Goal: Book appointment/travel/reservation

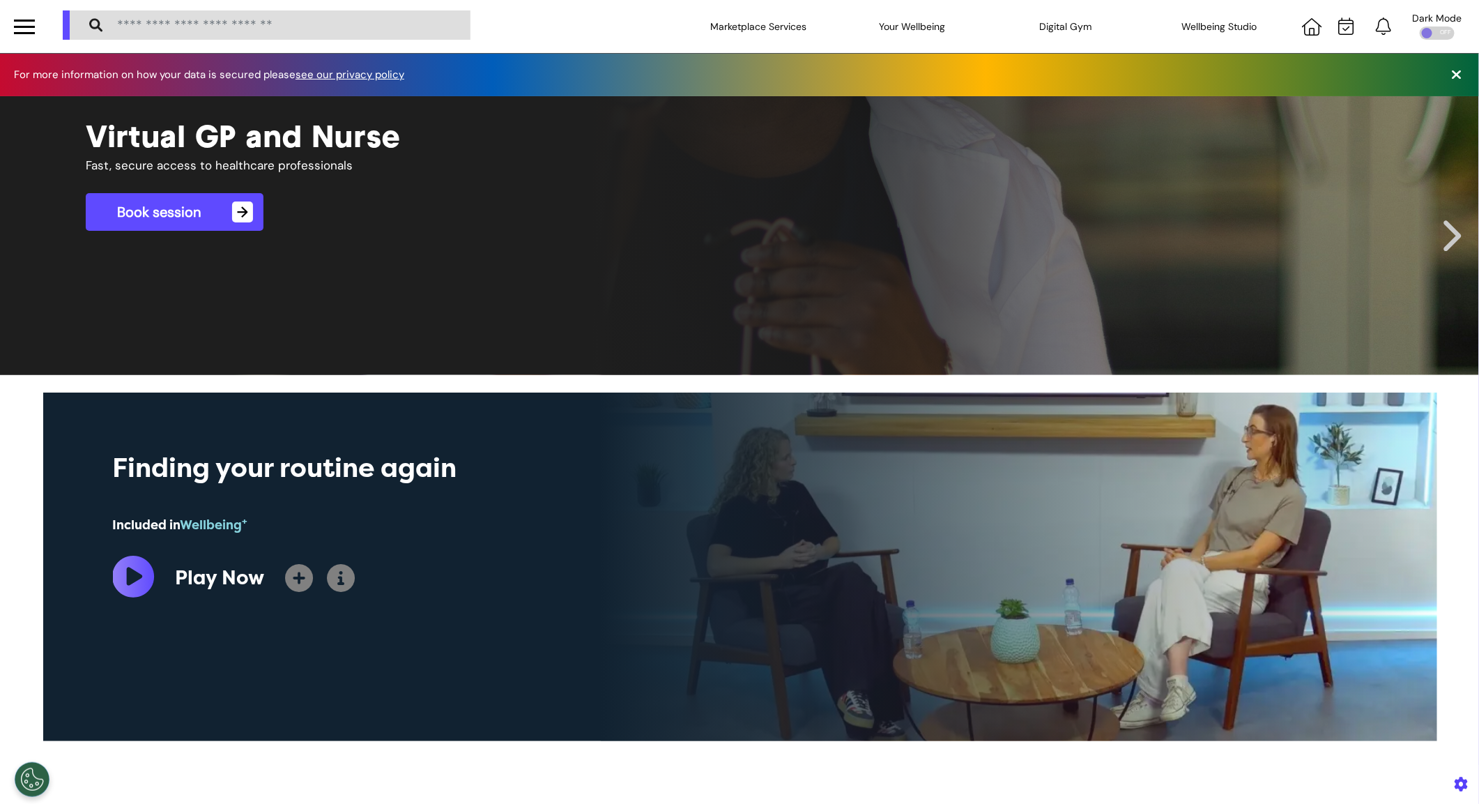
scroll to position [0, 696]
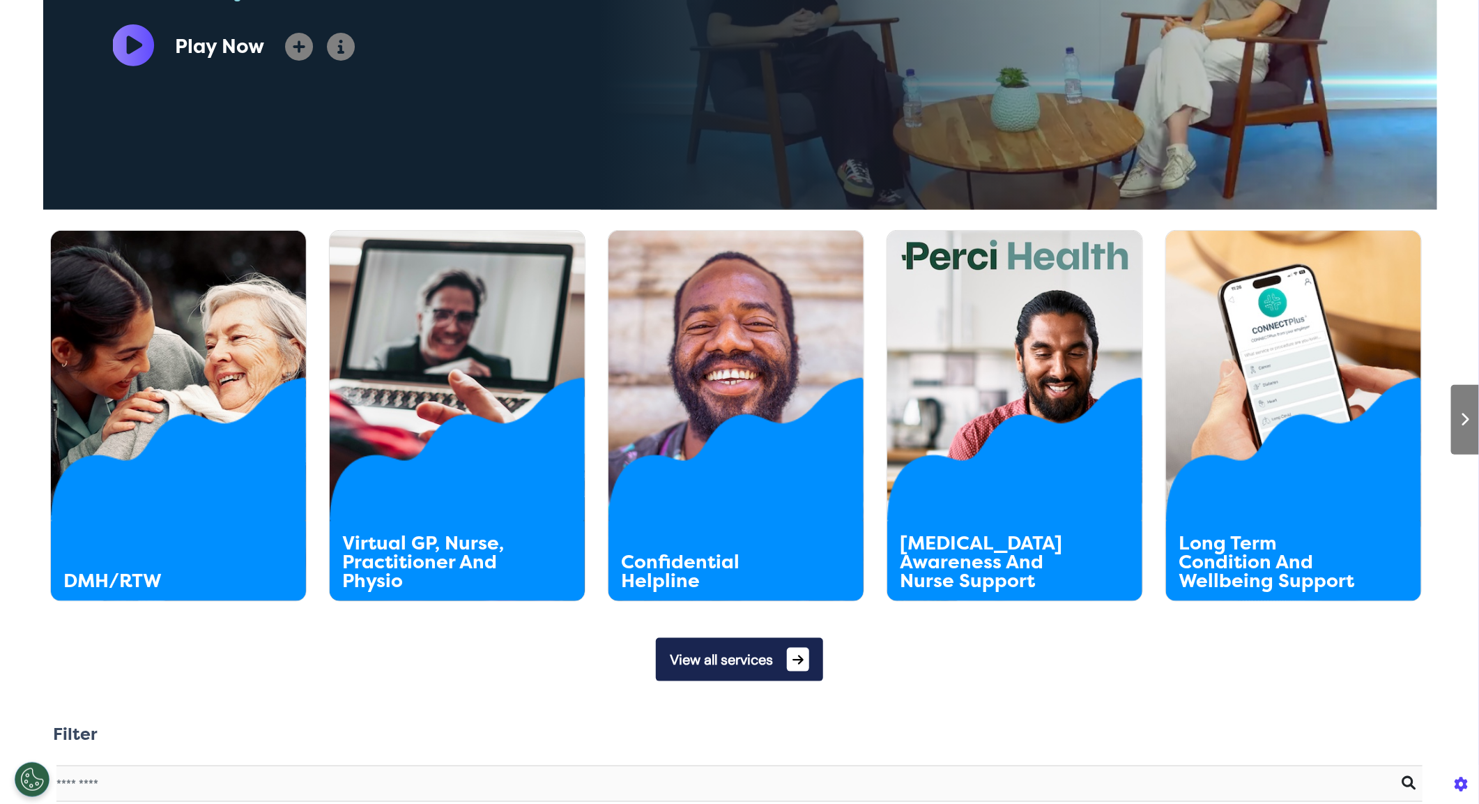
click at [718, 676] on button "View all services" at bounding box center [739, 659] width 167 height 43
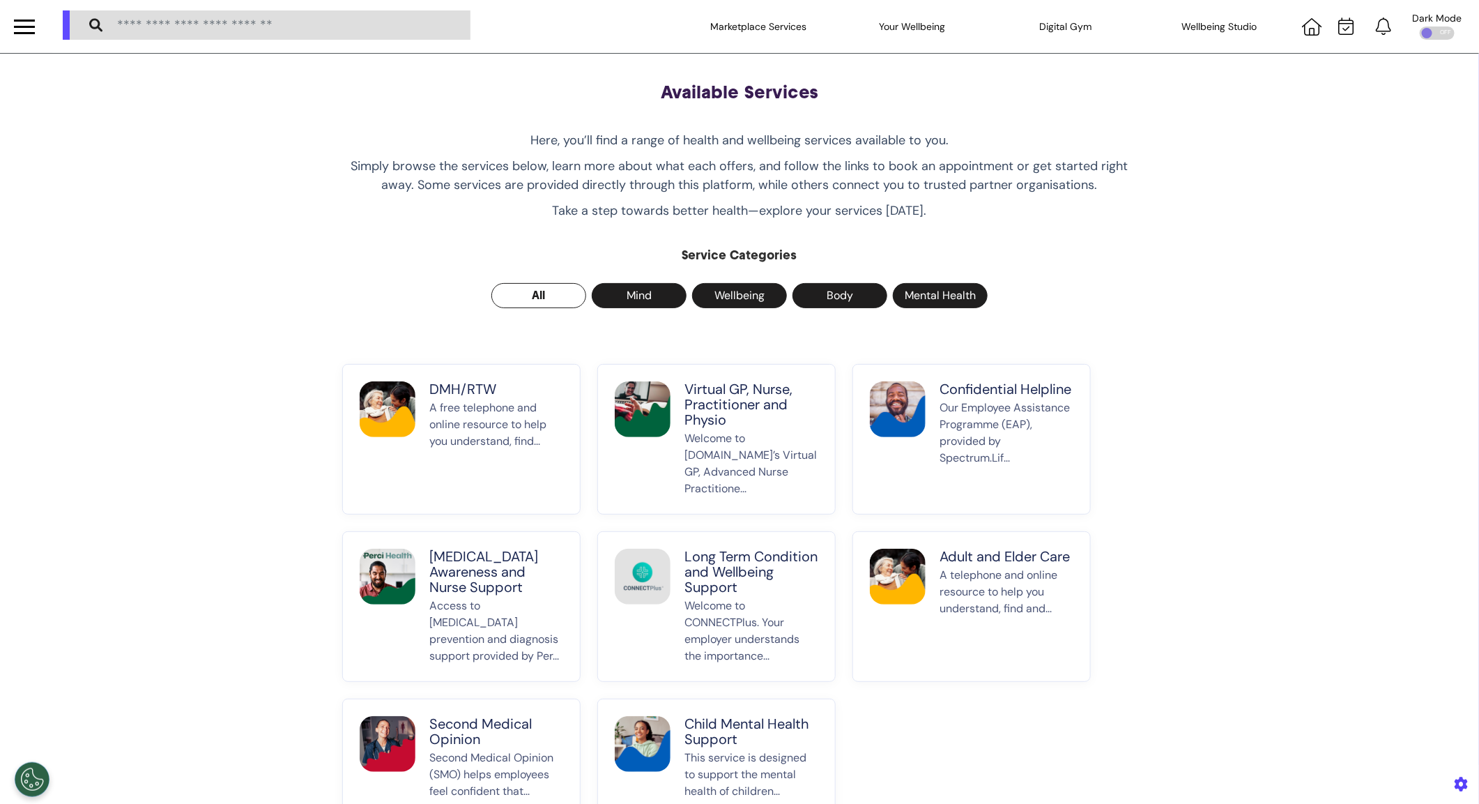
click at [488, 460] on p "A free telephone and online resource to help you understand, find..." at bounding box center [496, 448] width 134 height 98
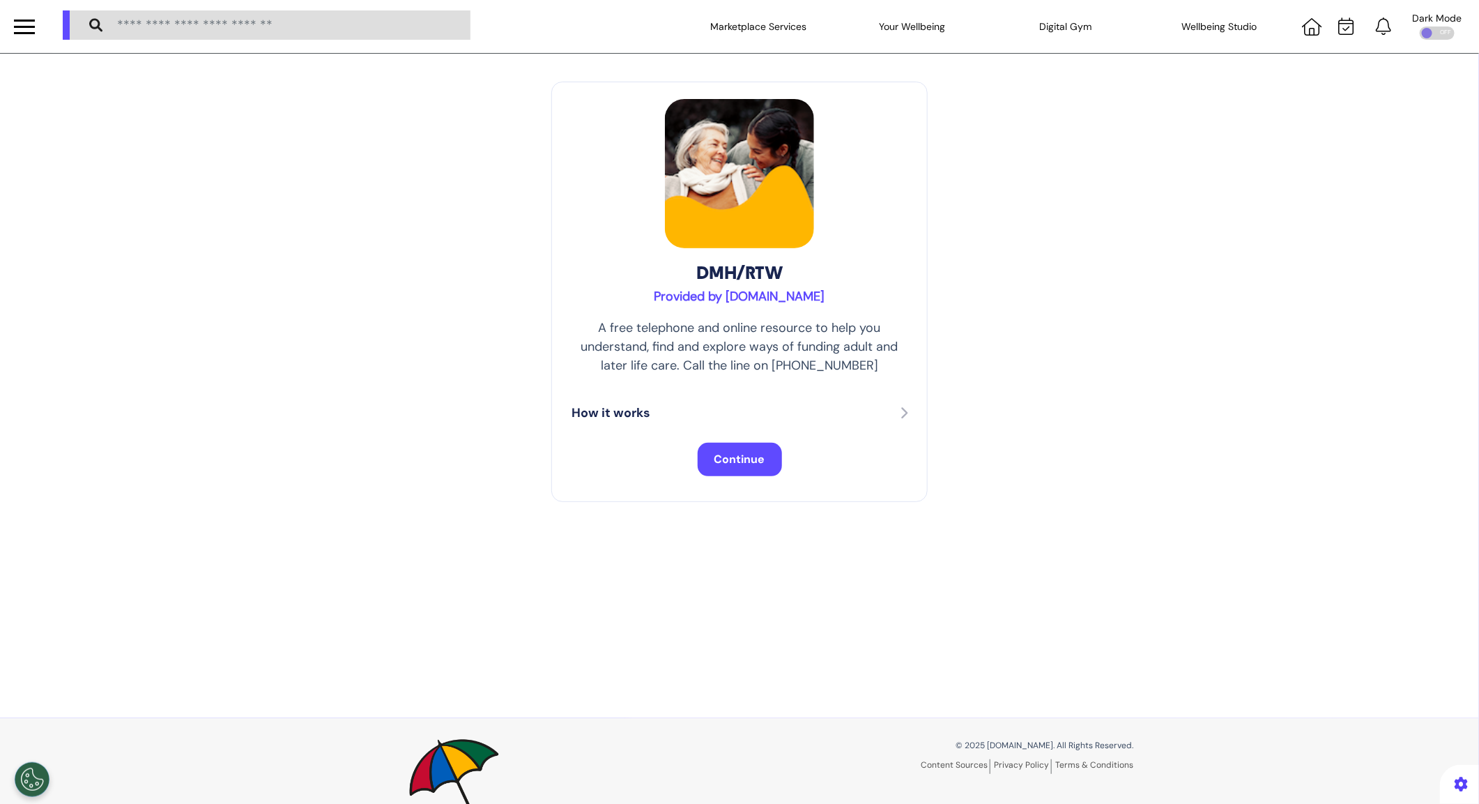
click at [744, 463] on span "Continue" at bounding box center [739, 459] width 51 height 15
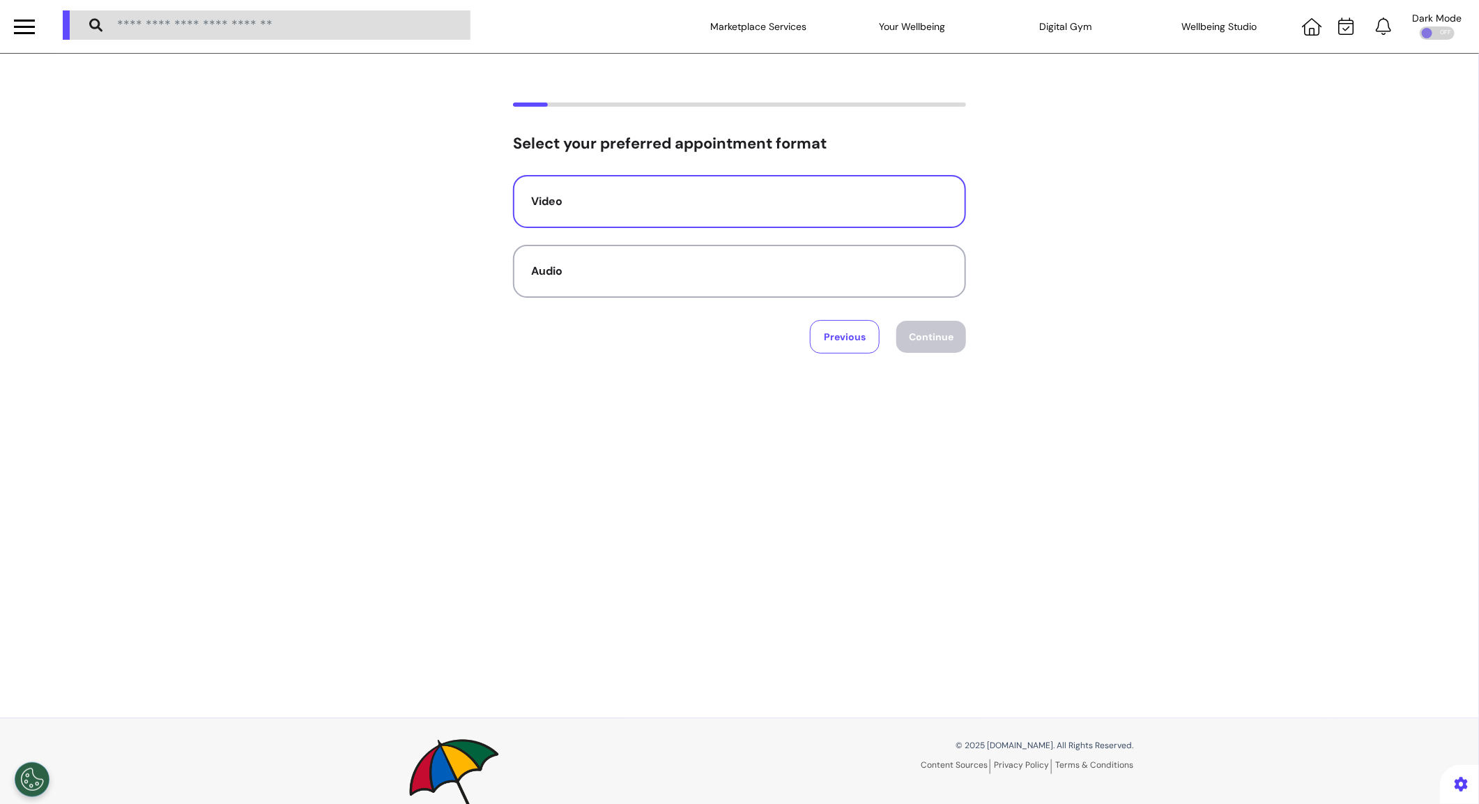
click at [822, 207] on div "Video" at bounding box center [739, 201] width 417 height 17
click at [927, 328] on button "Continue" at bounding box center [931, 337] width 70 height 32
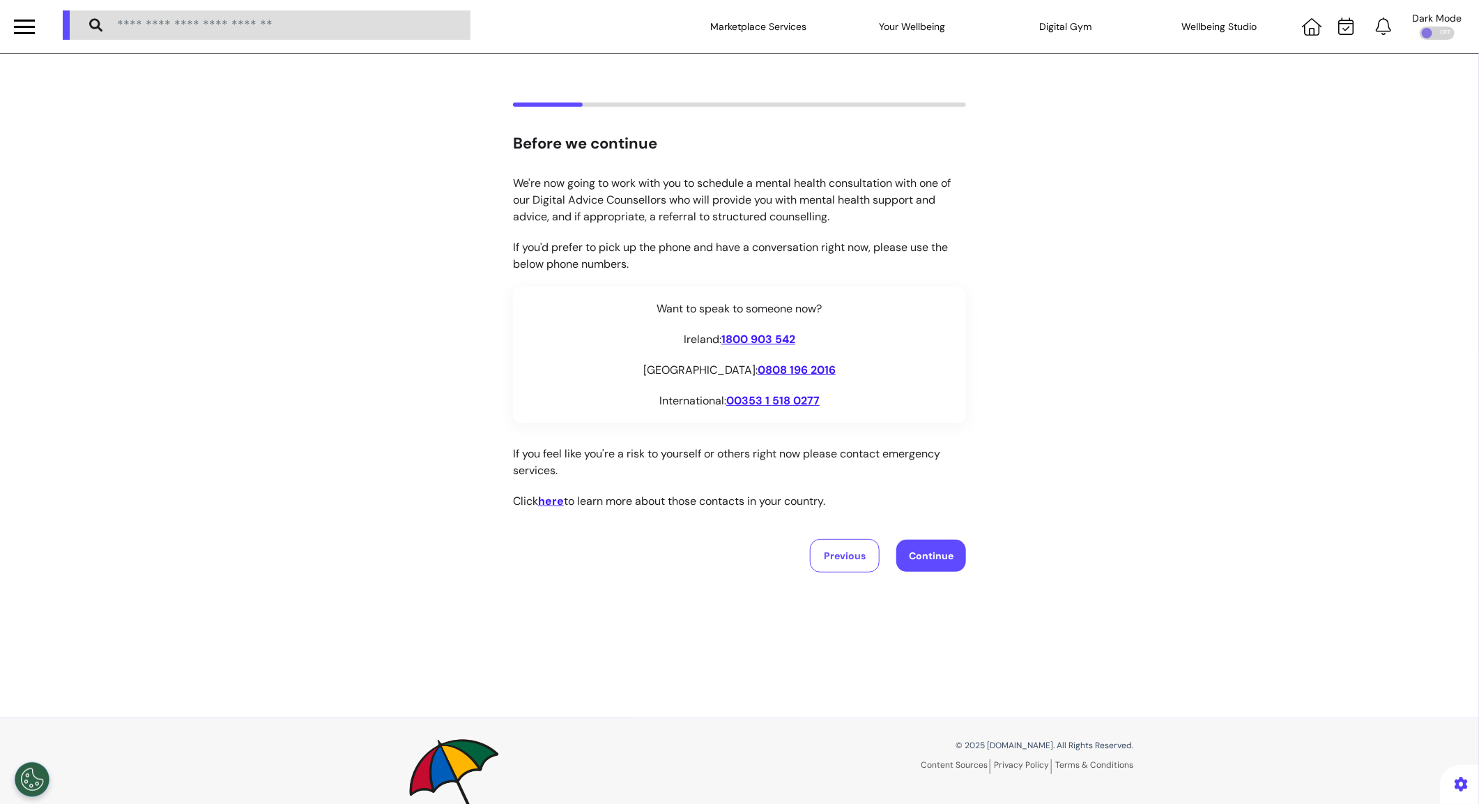
click at [914, 542] on button "Continue" at bounding box center [931, 555] width 70 height 32
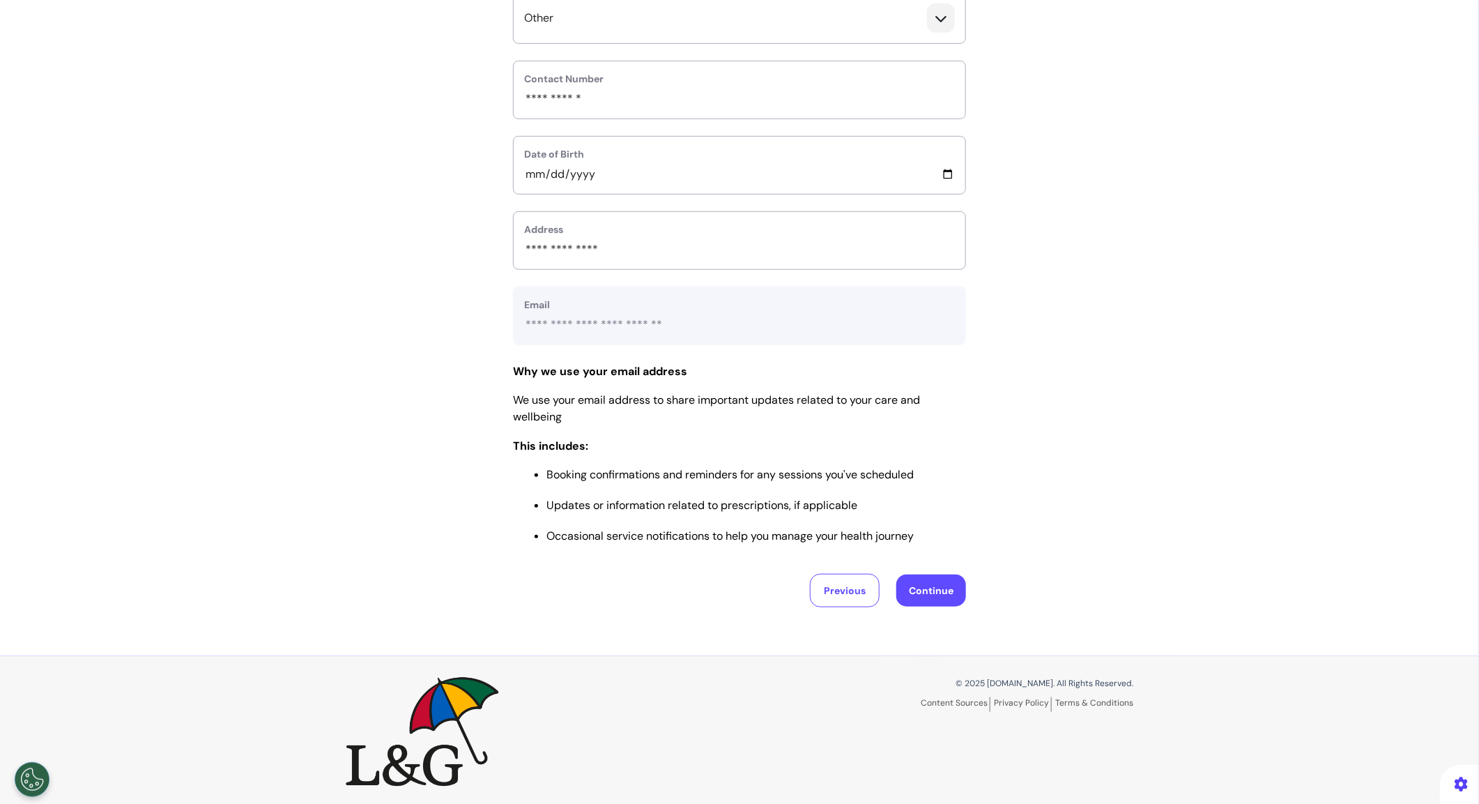
click at [907, 576] on button "Continue" at bounding box center [931, 590] width 70 height 32
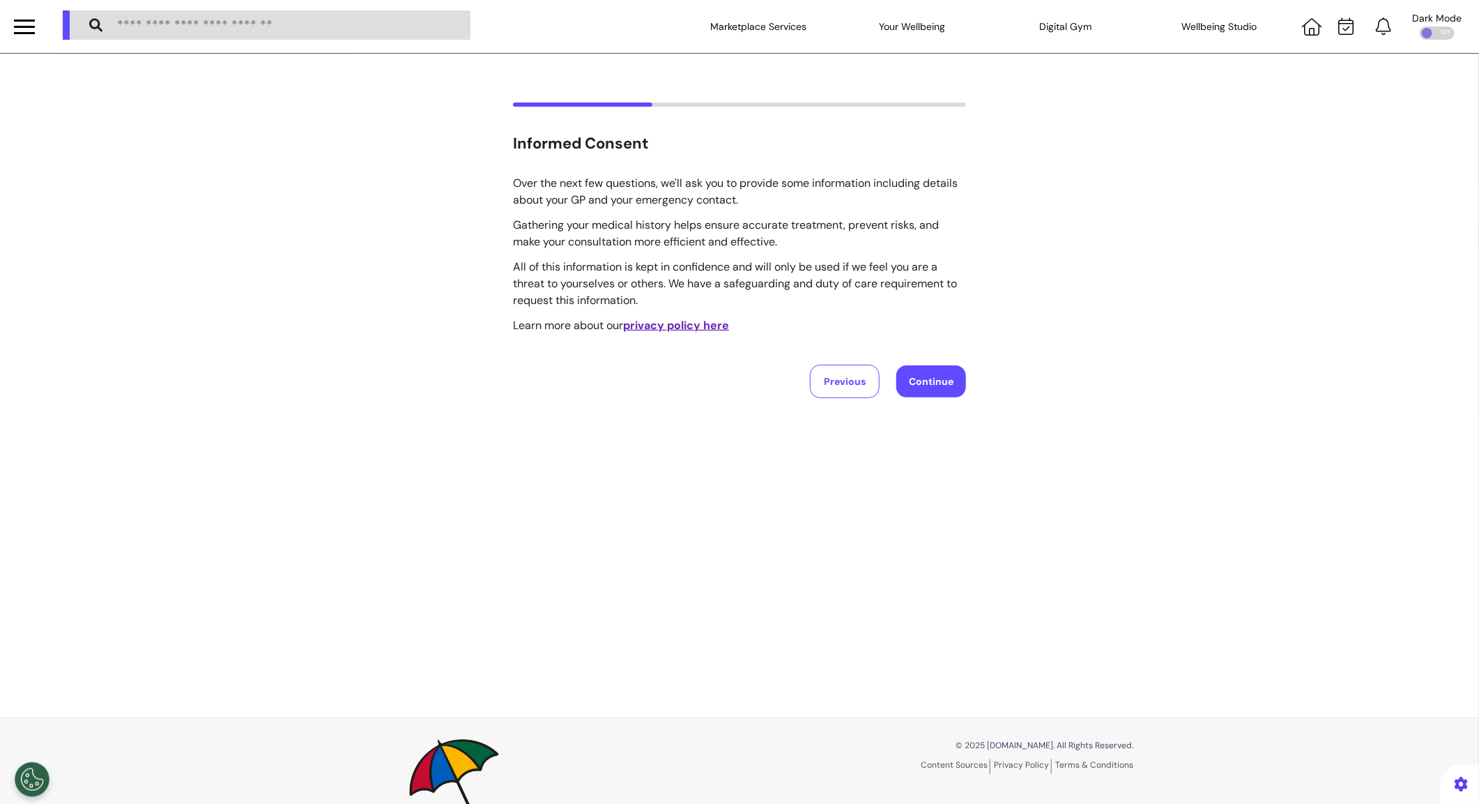
click at [942, 388] on button "Continue" at bounding box center [931, 381] width 70 height 32
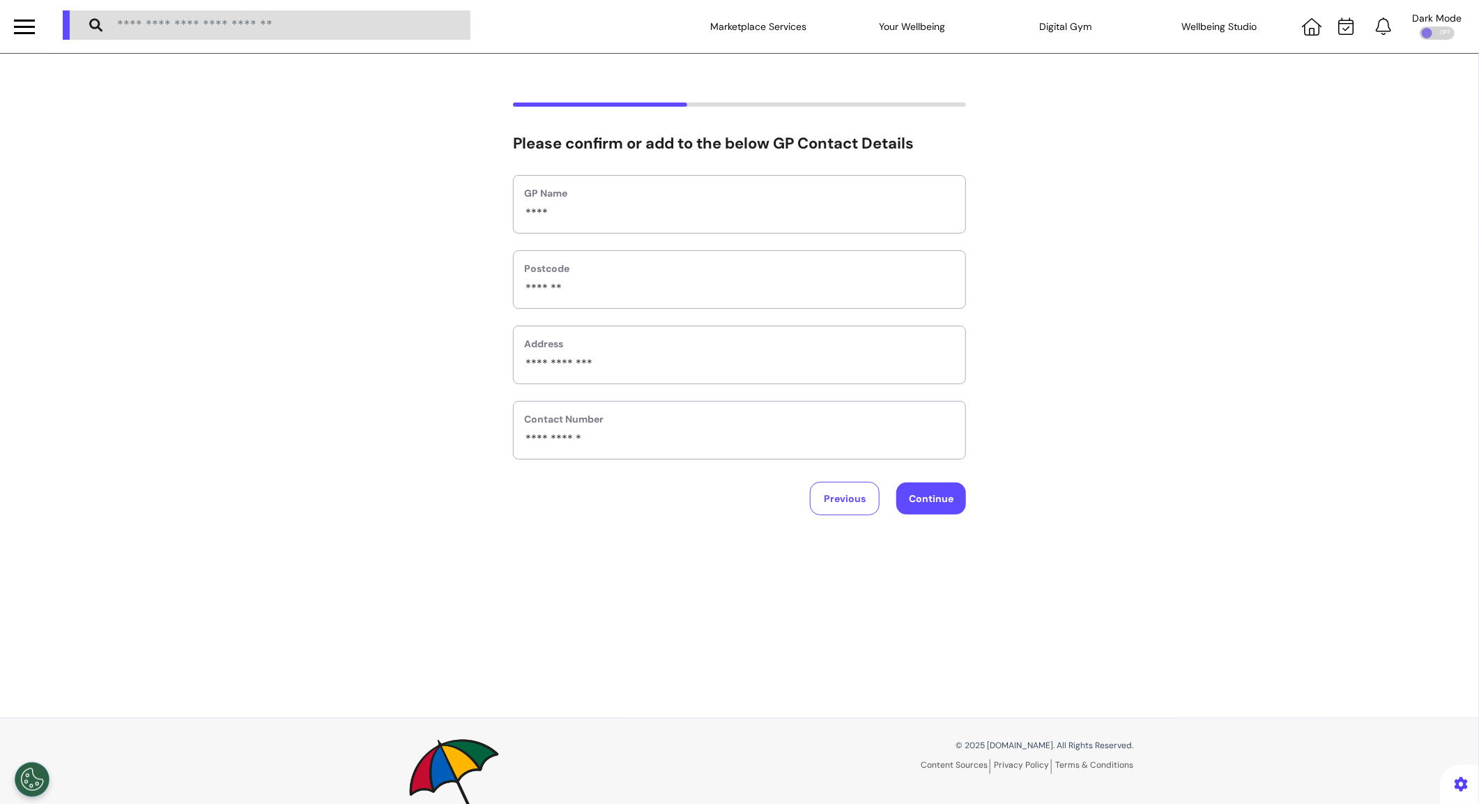
click at [937, 489] on button "Continue" at bounding box center [931, 498] width 70 height 32
select select "*******"
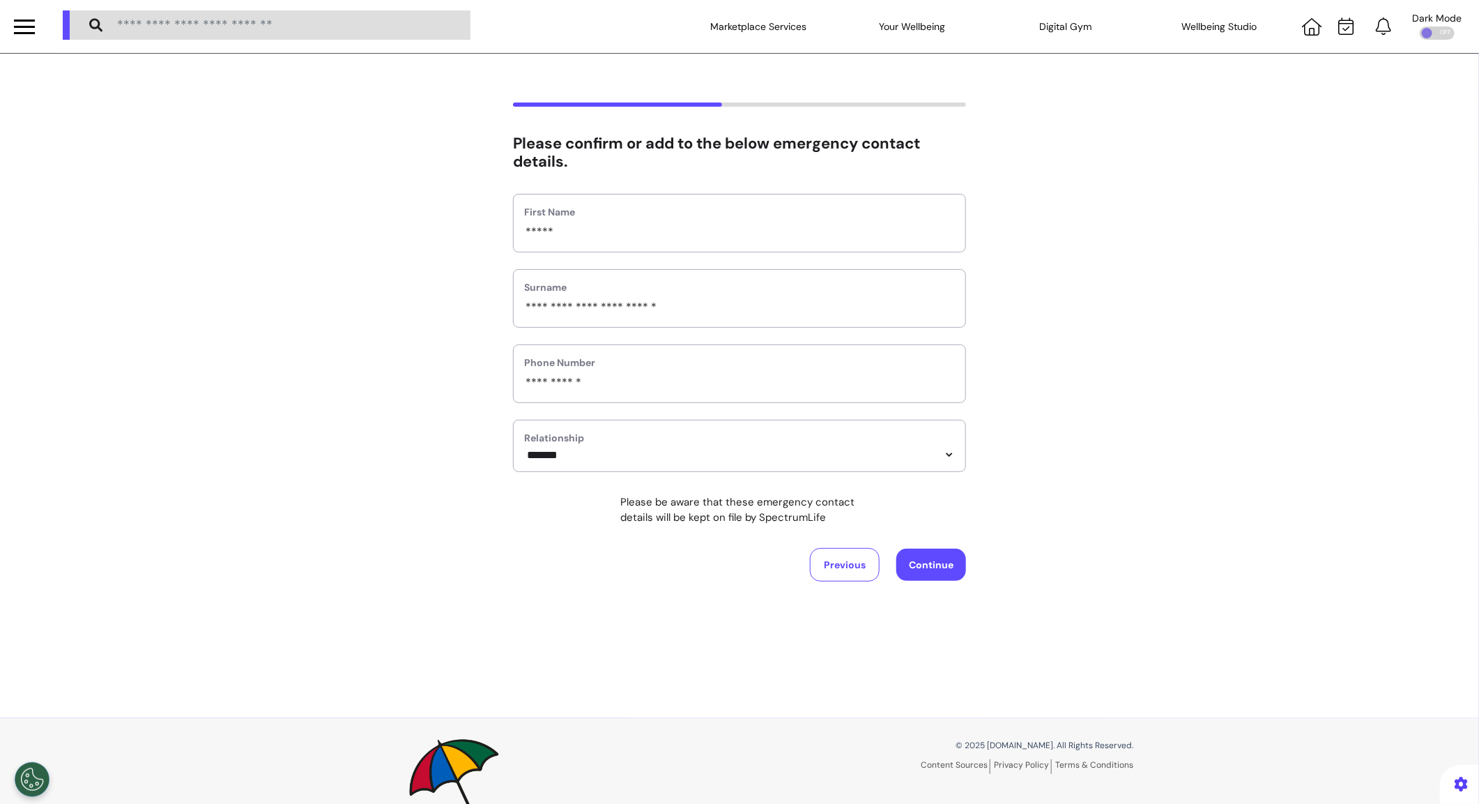
click at [924, 560] on button "Continue" at bounding box center [931, 565] width 70 height 32
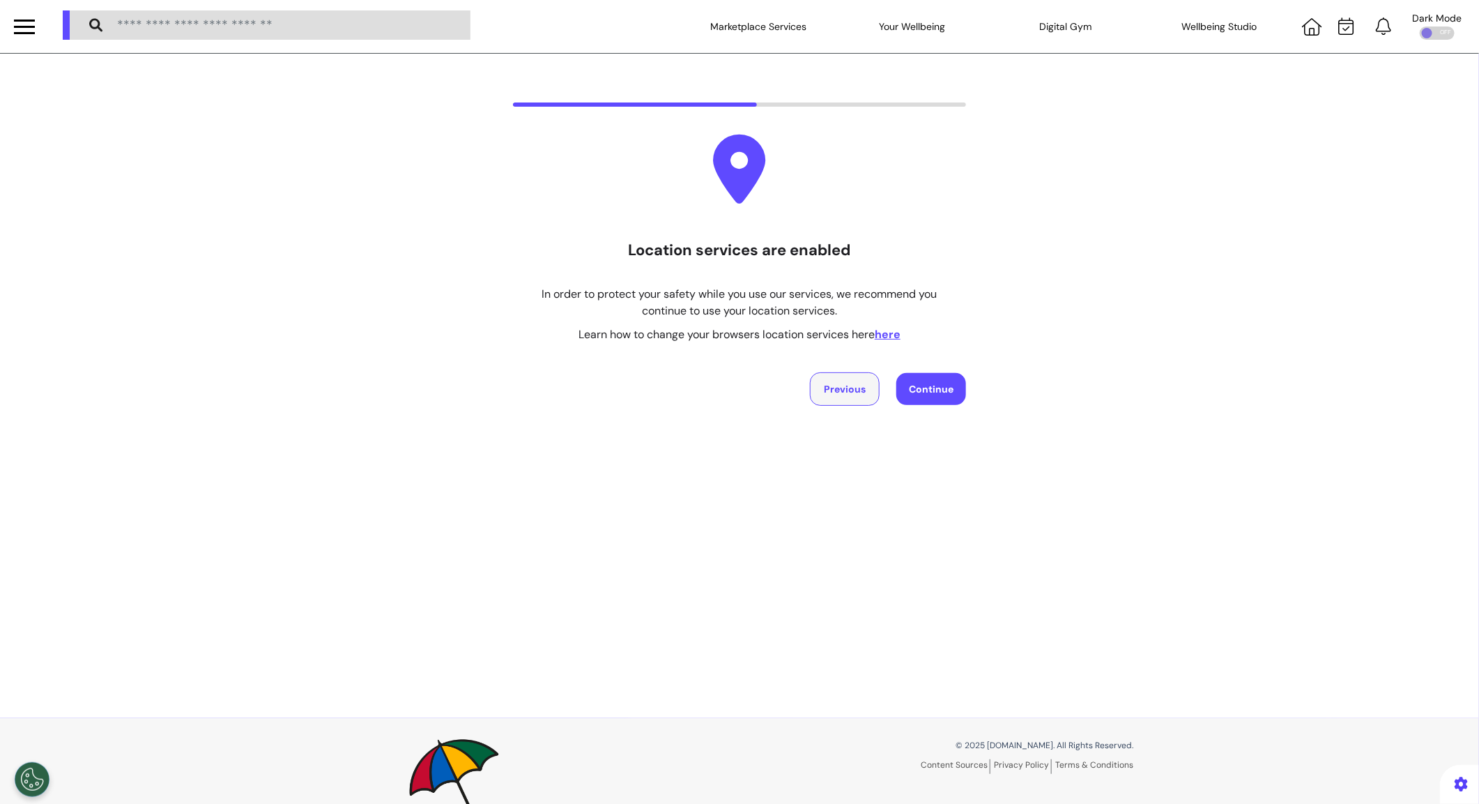
click at [837, 394] on button "Previous" at bounding box center [845, 388] width 70 height 33
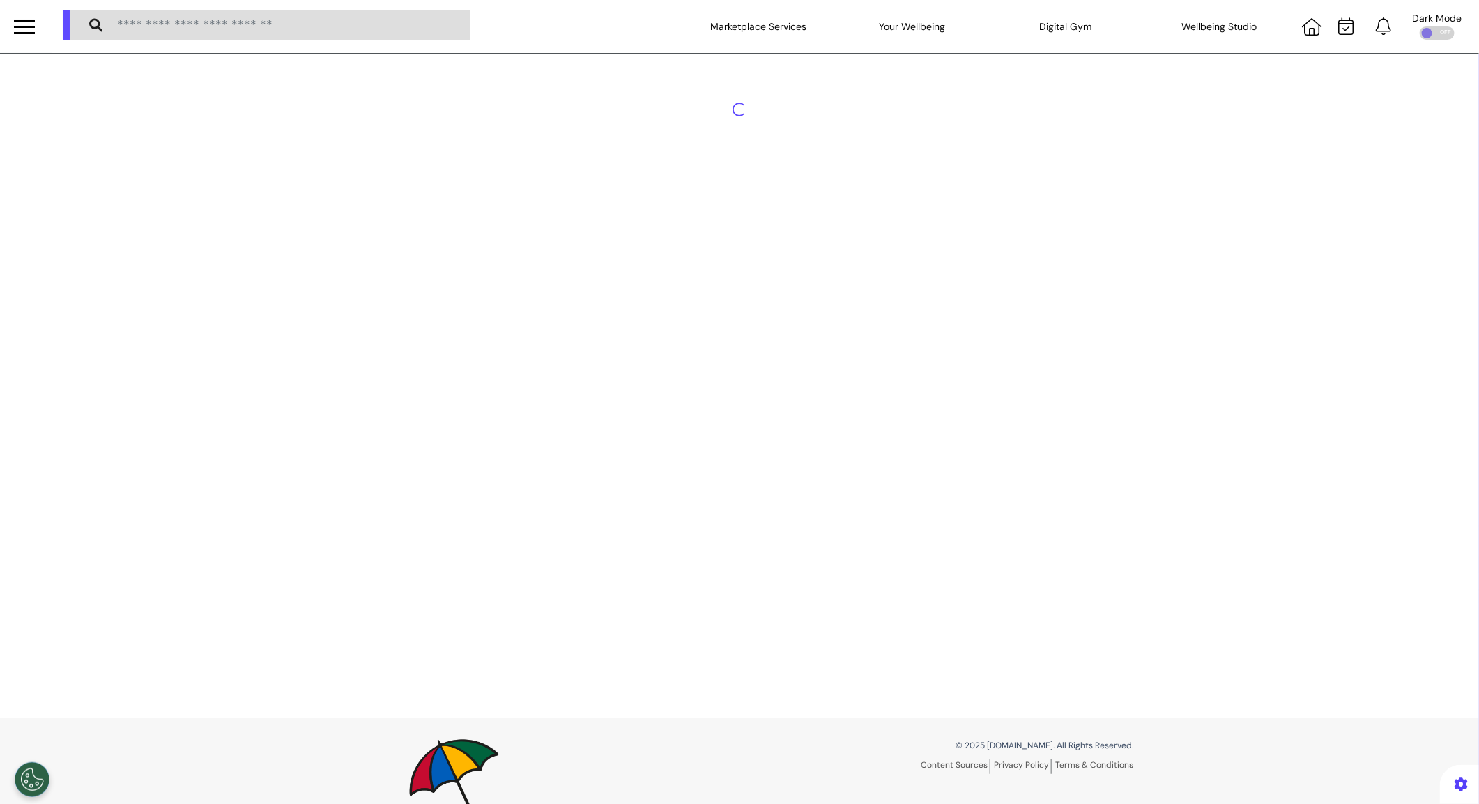
select select "*******"
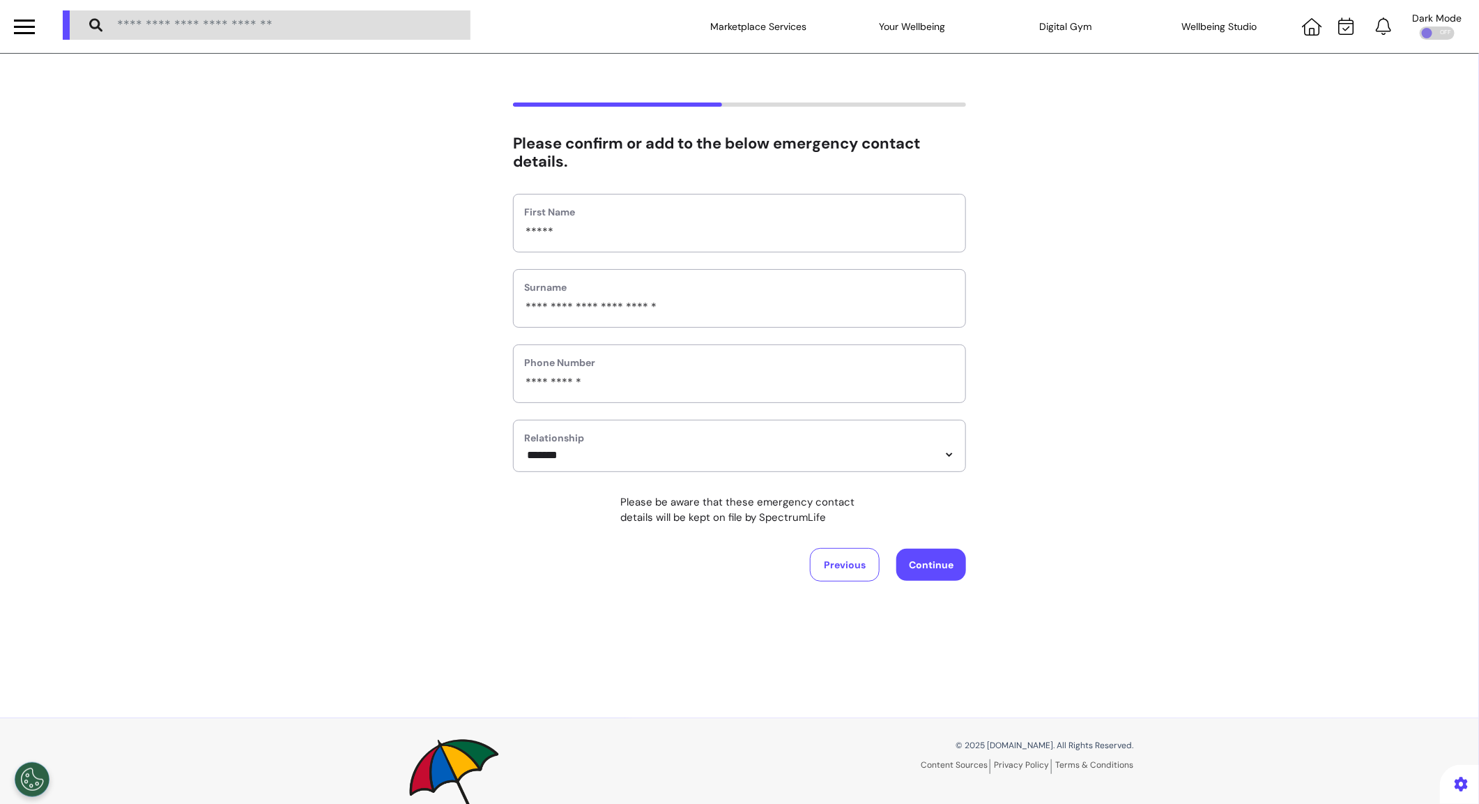
click at [917, 572] on button "Continue" at bounding box center [931, 565] width 70 height 32
